Goal: Information Seeking & Learning: Learn about a topic

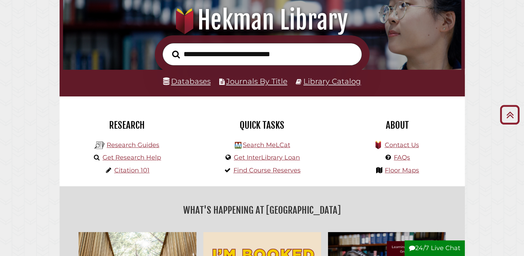
scroll to position [81, 0]
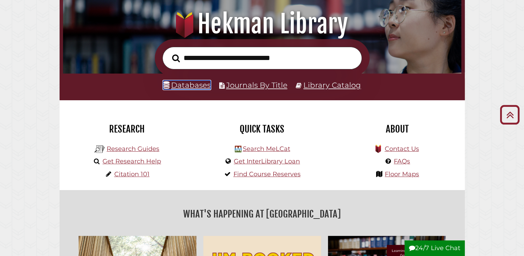
click at [202, 87] on link "Databases" at bounding box center [186, 84] width 47 height 9
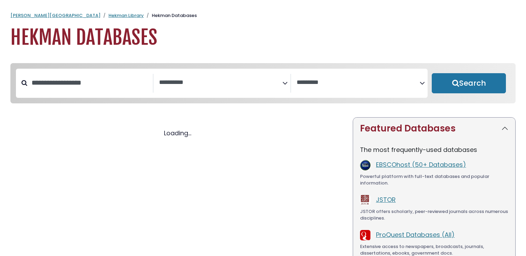
select select "Database Subject Filter"
select select "Database Vendors Filter"
select select "Database Subject Filter"
select select "Database Vendors Filter"
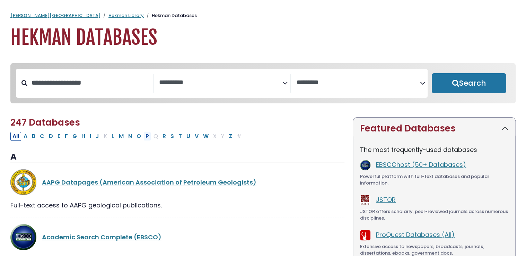
click at [144, 137] on button "P" at bounding box center [147, 136] width 8 height 9
select select "Database Subject Filter"
select select "Database Vendors Filter"
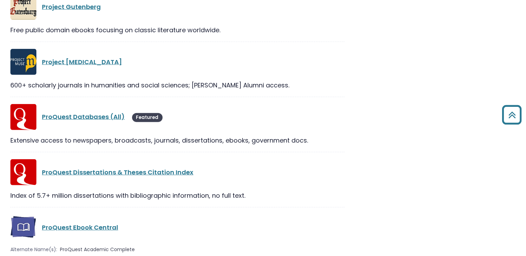
scroll to position [792, 0]
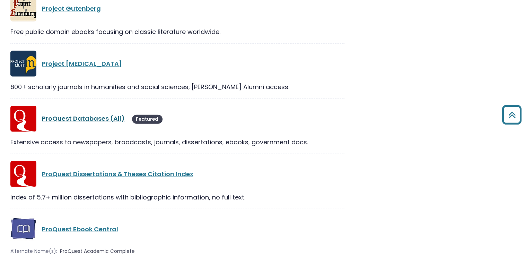
click at [100, 120] on link "ProQuest Databases (All)" at bounding box center [83, 118] width 83 height 9
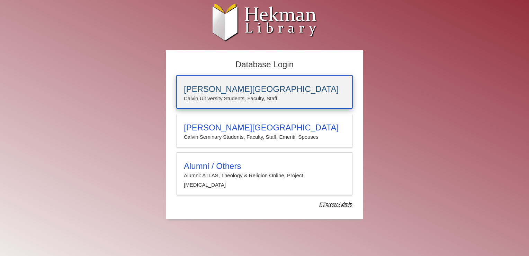
click at [219, 89] on h3 "[PERSON_NAME][GEOGRAPHIC_DATA]" at bounding box center [264, 89] width 161 height 10
